Goal: Check status: Check status

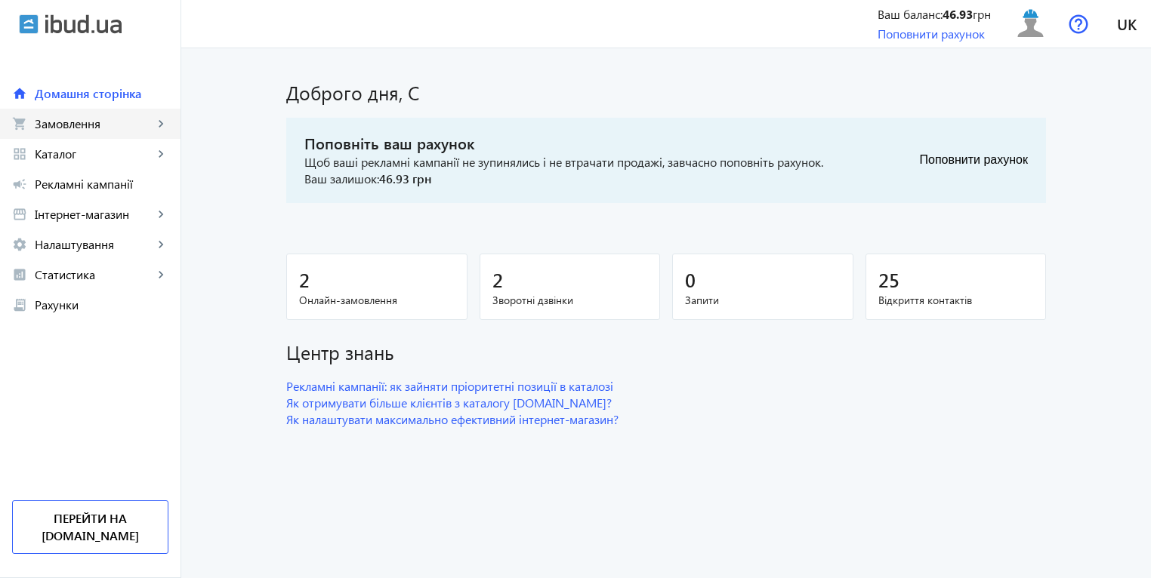
click at [69, 134] on link "shopping_cart Замовлення keyboard_arrow_right" at bounding box center [90, 124] width 180 height 30
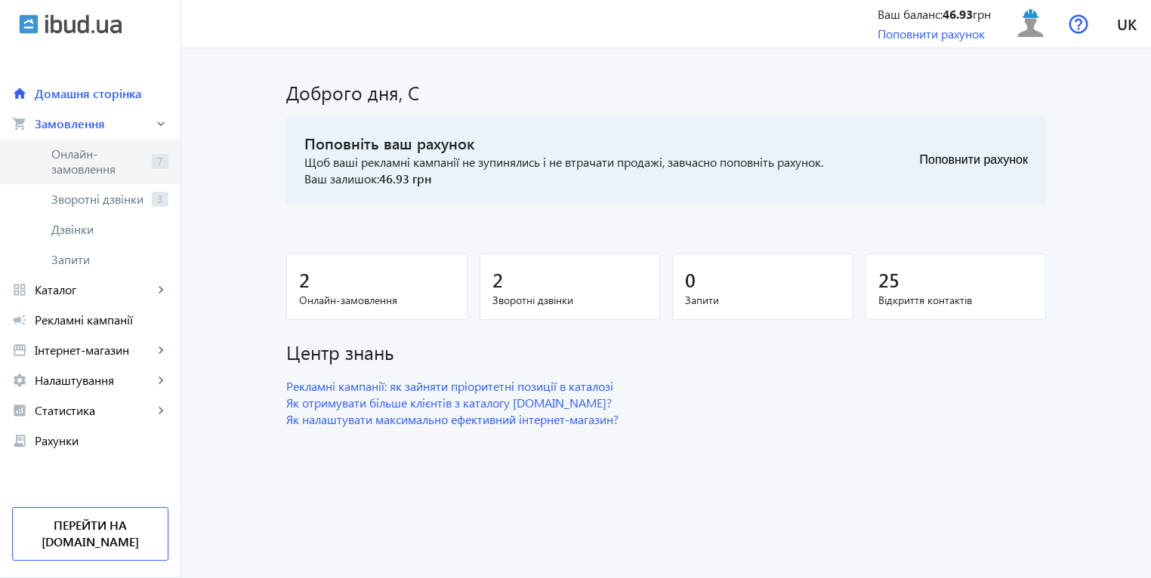
click at [115, 162] on span "Онлайн-замовлення" at bounding box center [98, 161] width 94 height 30
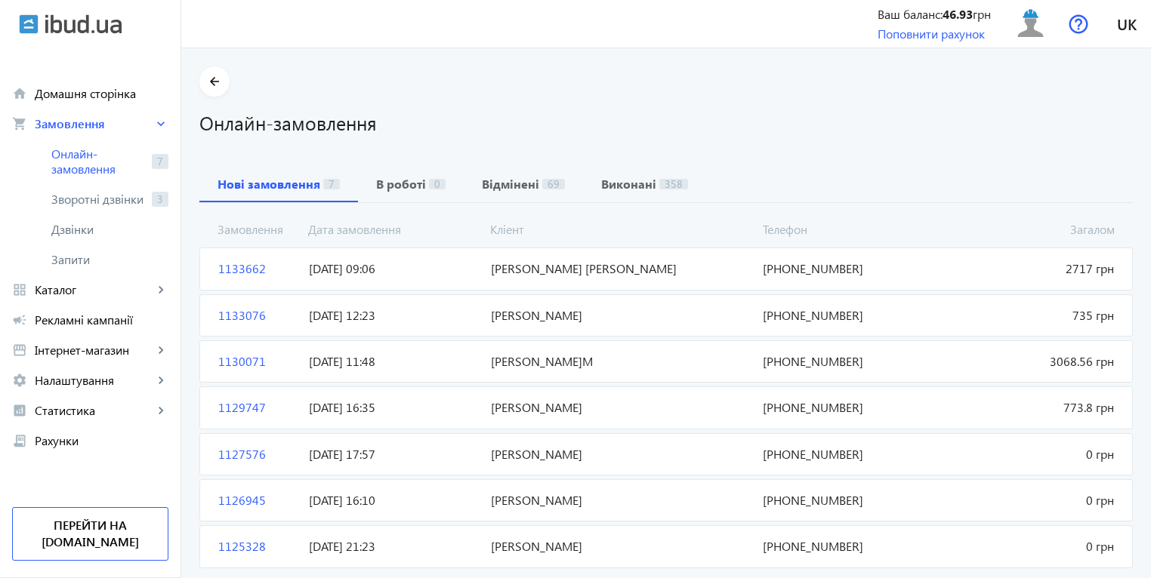
click at [522, 264] on span "[PERSON_NAME] [PERSON_NAME]" at bounding box center [621, 269] width 273 height 17
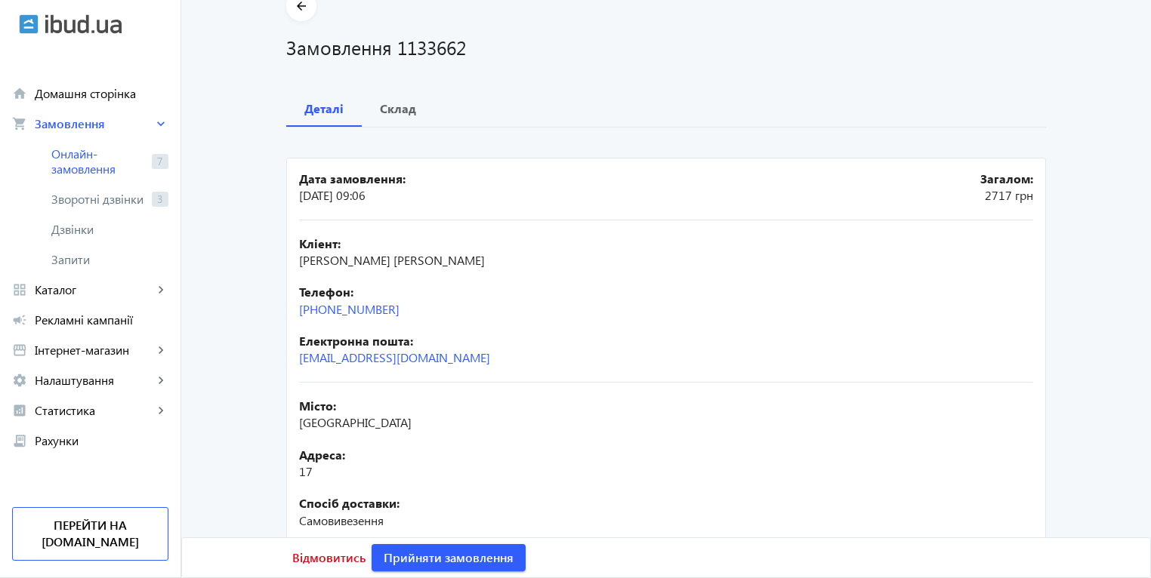
scroll to position [151, 0]
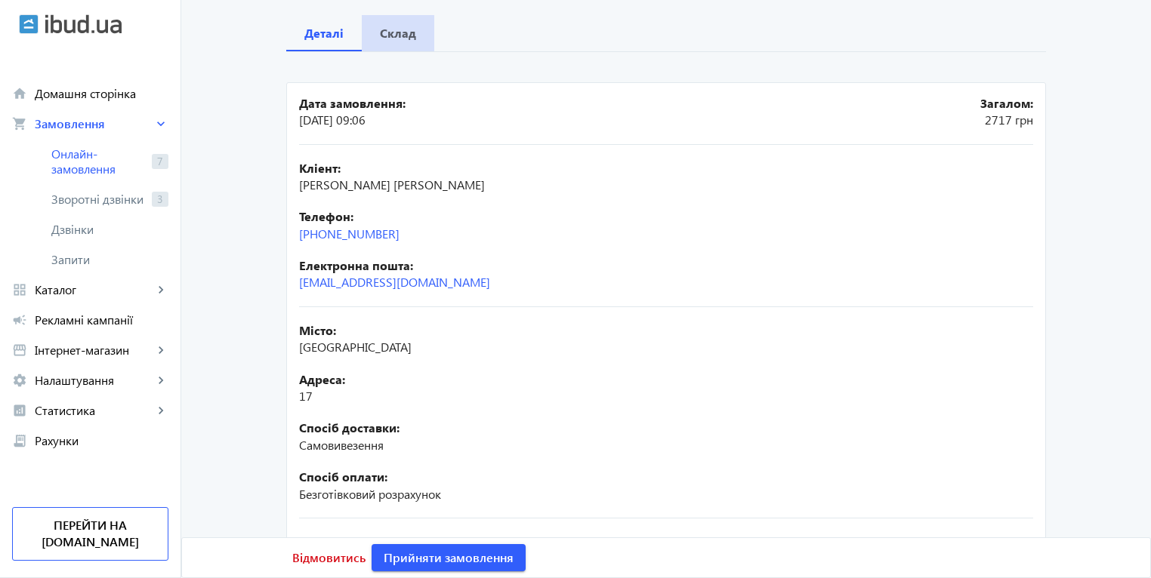
click at [393, 35] on b "Склад" at bounding box center [398, 33] width 36 height 12
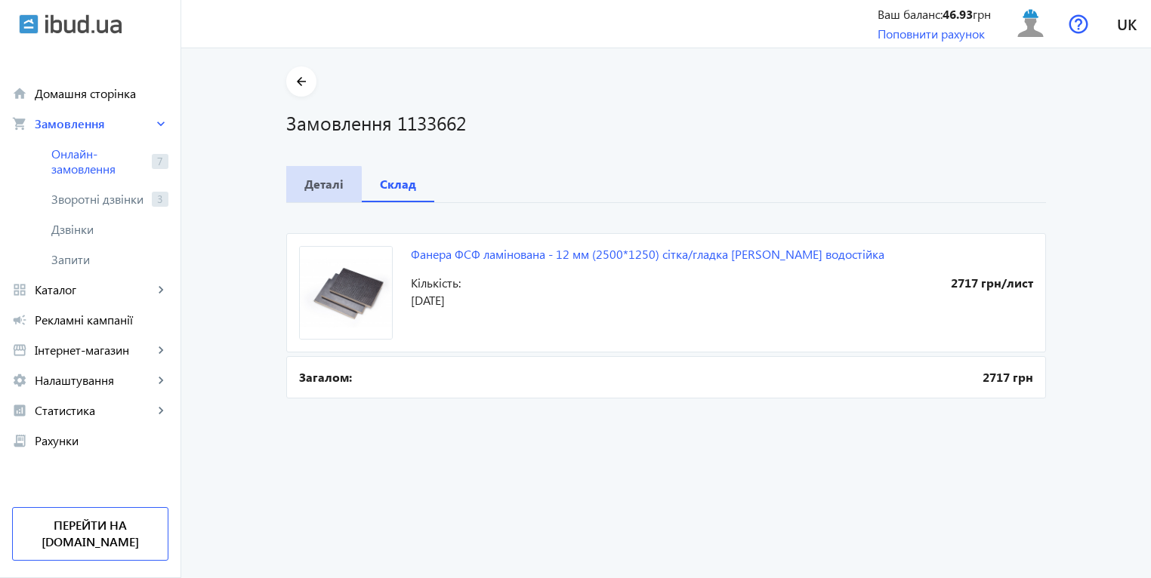
click at [304, 188] on b "Деталі" at bounding box center [323, 184] width 39 height 12
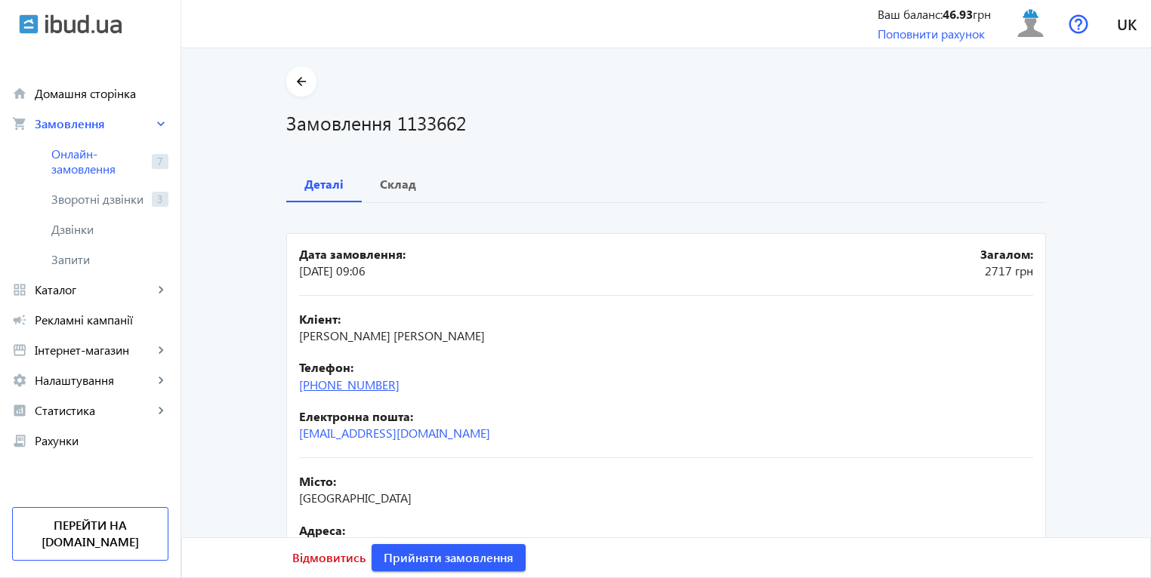
drag, startPoint x: 404, startPoint y: 387, endPoint x: 304, endPoint y: 386, distance: 99.7
click at [304, 386] on div "Телефон: [PHONE_NUMBER]" at bounding box center [666, 376] width 734 height 34
copy link "[PHONE_NUMBER]"
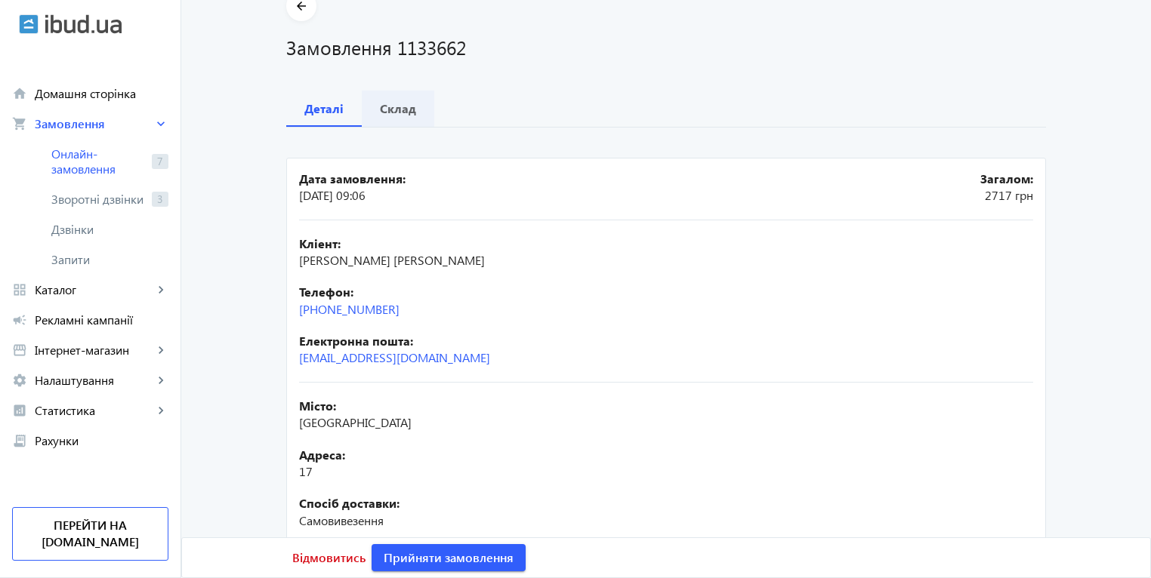
click at [417, 105] on div "Склад" at bounding box center [398, 109] width 72 height 36
